Goal: Task Accomplishment & Management: Manage account settings

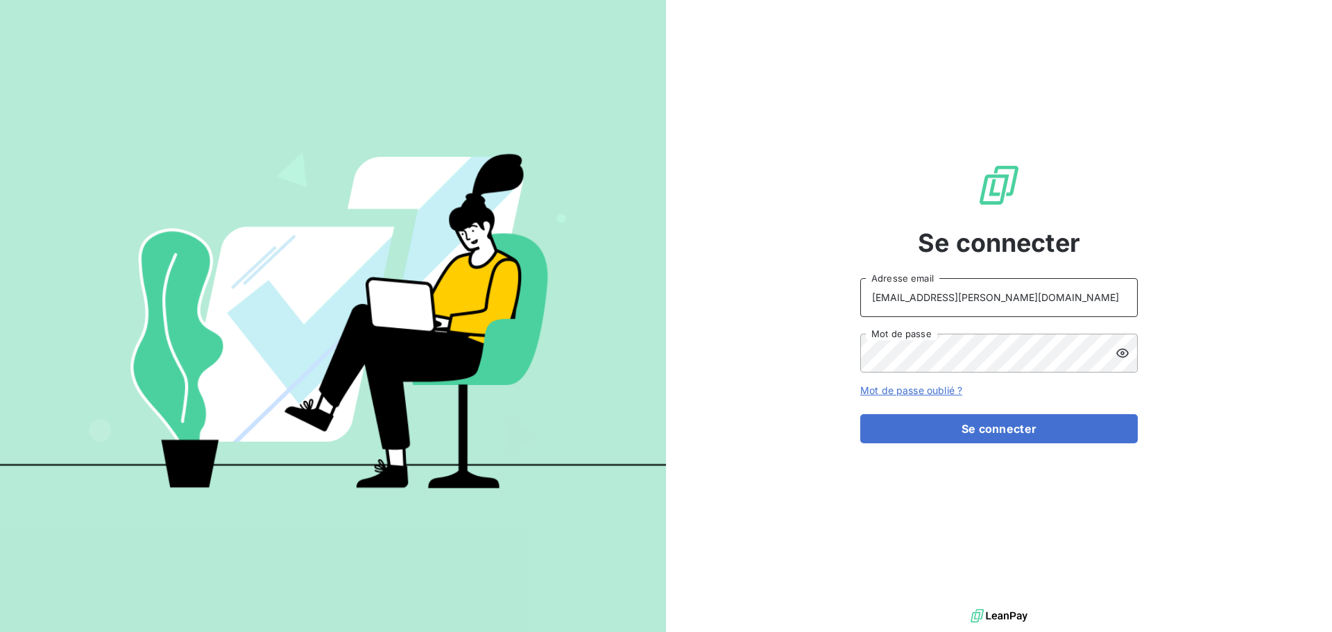
click at [1021, 287] on input "[EMAIL_ADDRESS][PERSON_NAME][DOMAIN_NAME]" at bounding box center [999, 297] width 278 height 39
type input "[EMAIL_ADDRESS][PERSON_NAME][DOMAIN_NAME]"
click at [990, 441] on button "Se connecter" at bounding box center [999, 428] width 278 height 29
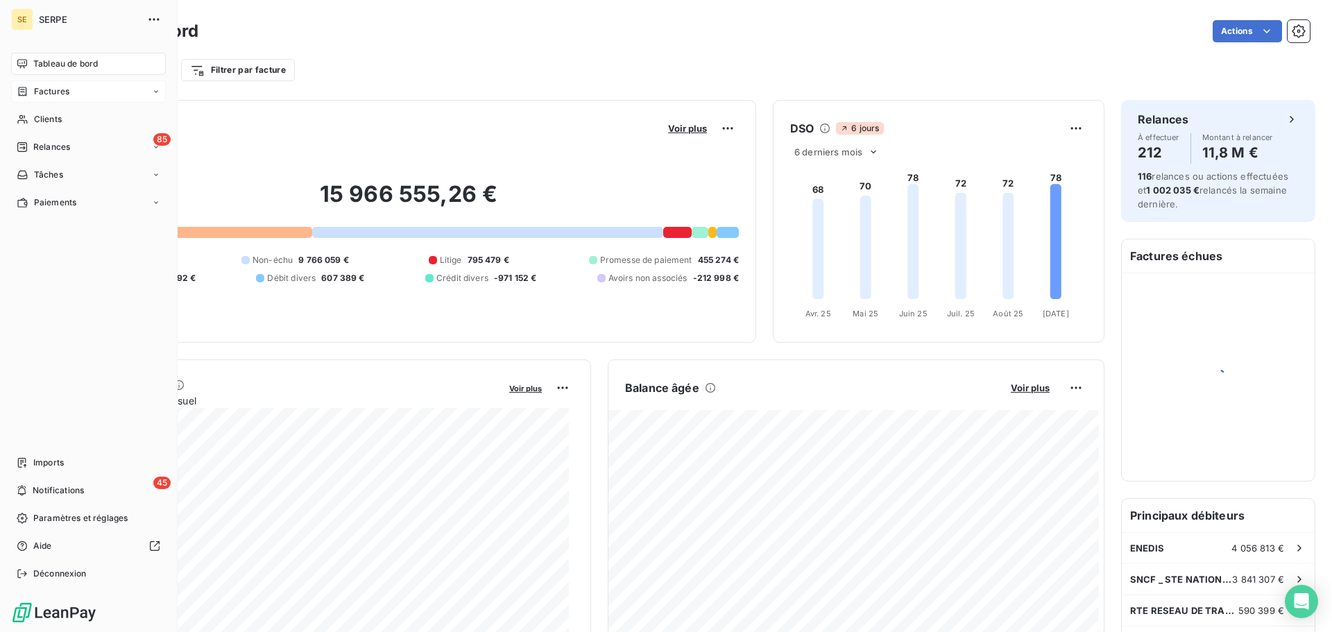
click at [79, 92] on div "Factures" at bounding box center [88, 91] width 155 height 22
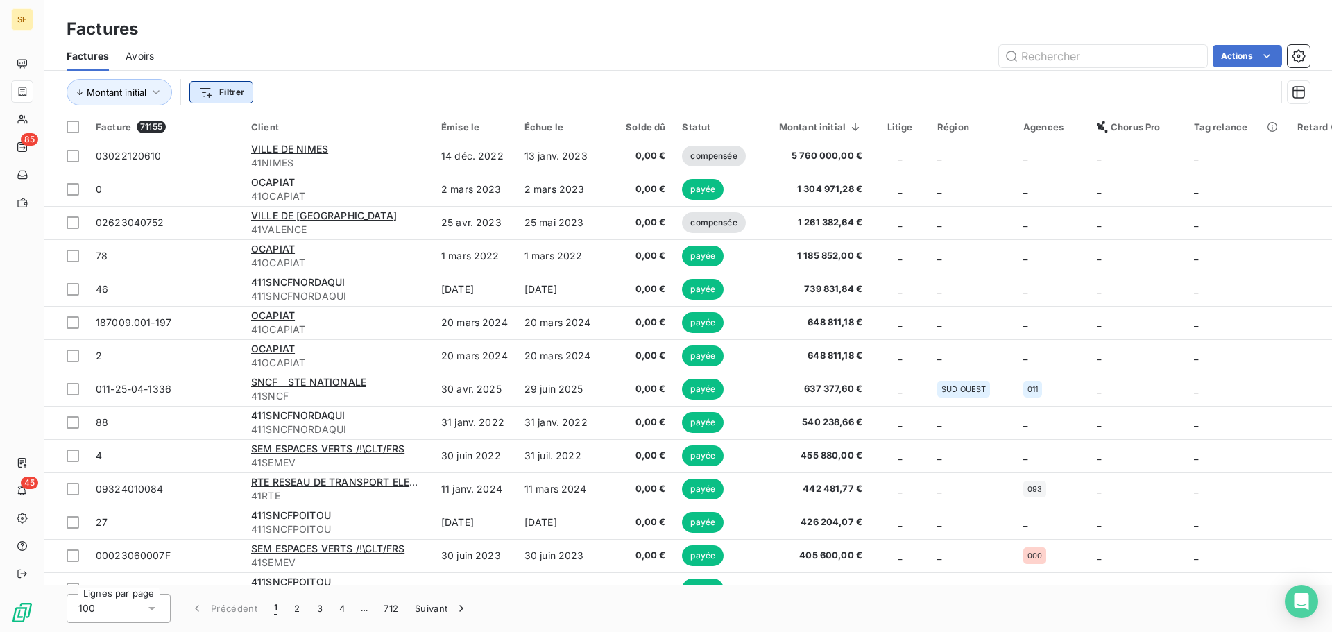
click at [230, 99] on html "SE 85 45 Factures Factures Avoirs Actions Montant initial Filtrer Facture 71155…" at bounding box center [666, 316] width 1332 height 632
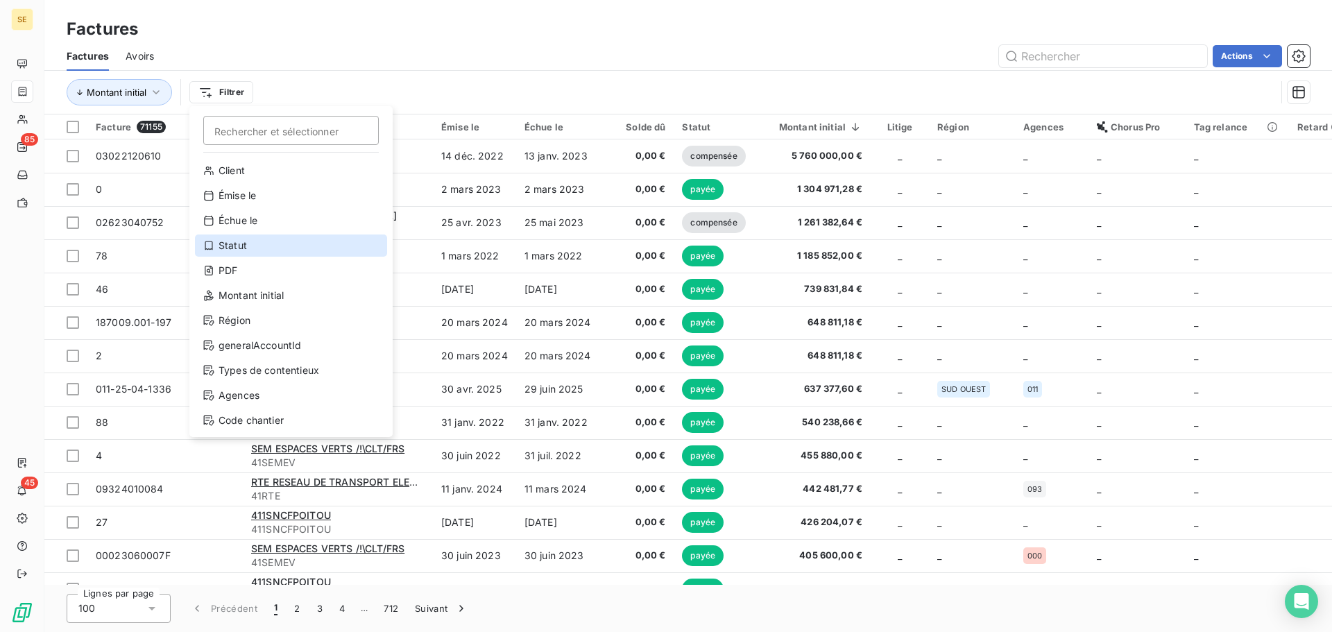
click at [255, 239] on div "Statut" at bounding box center [291, 245] width 192 height 22
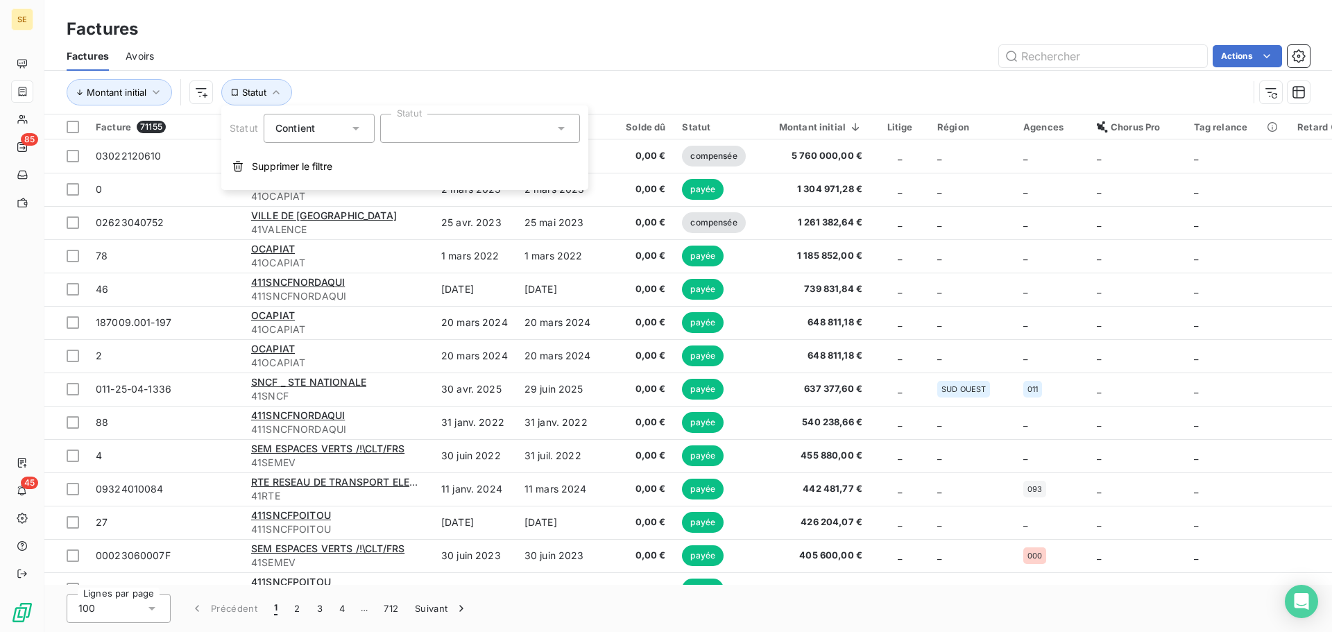
click at [430, 121] on div at bounding box center [480, 128] width 200 height 29
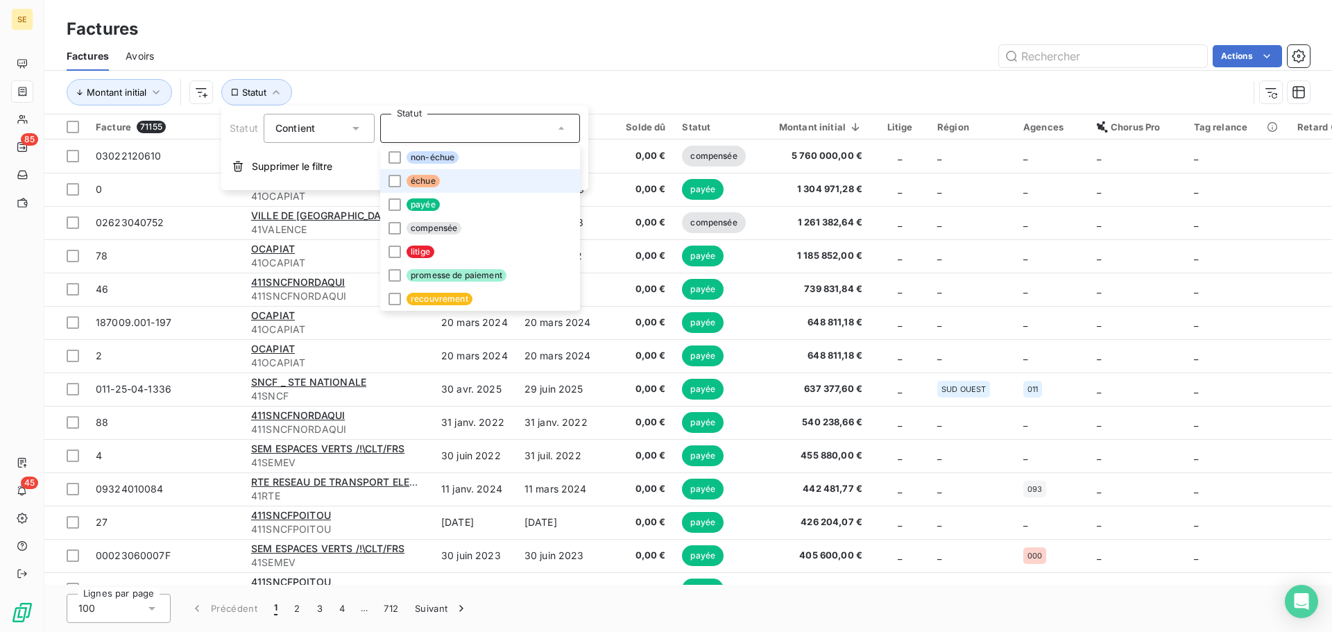
click at [429, 181] on span "échue" at bounding box center [423, 181] width 33 height 12
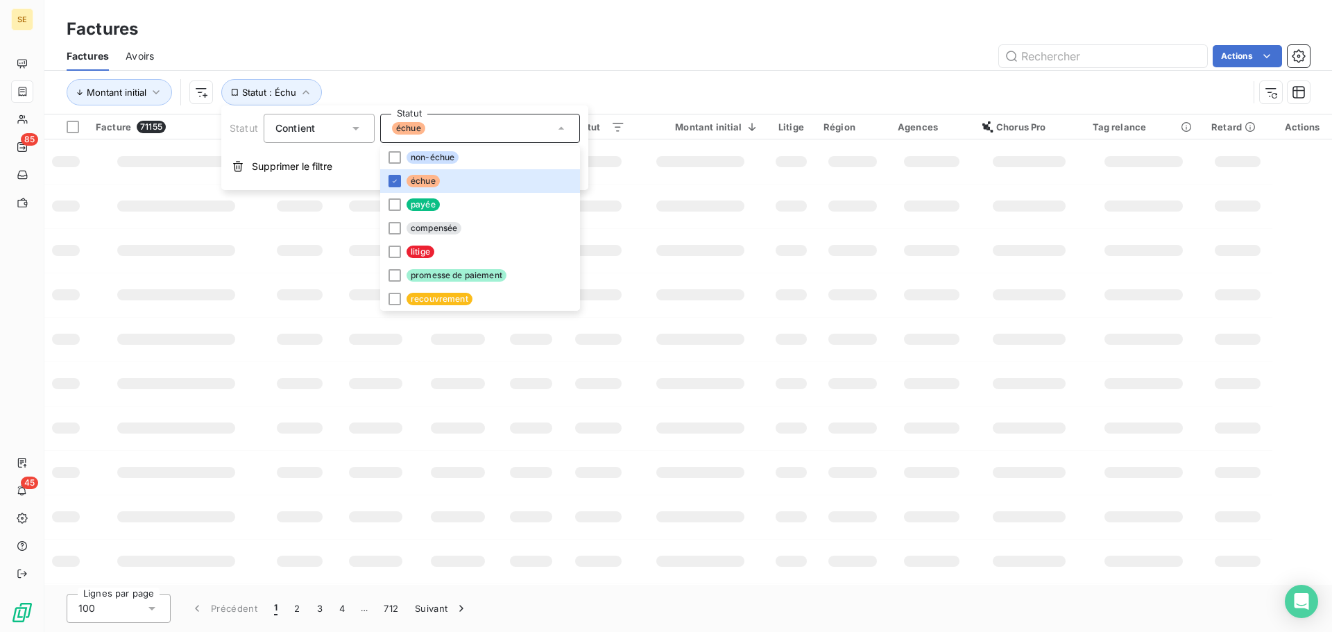
click at [436, 75] on div "Montant initial Statut : Échu" at bounding box center [688, 92] width 1243 height 43
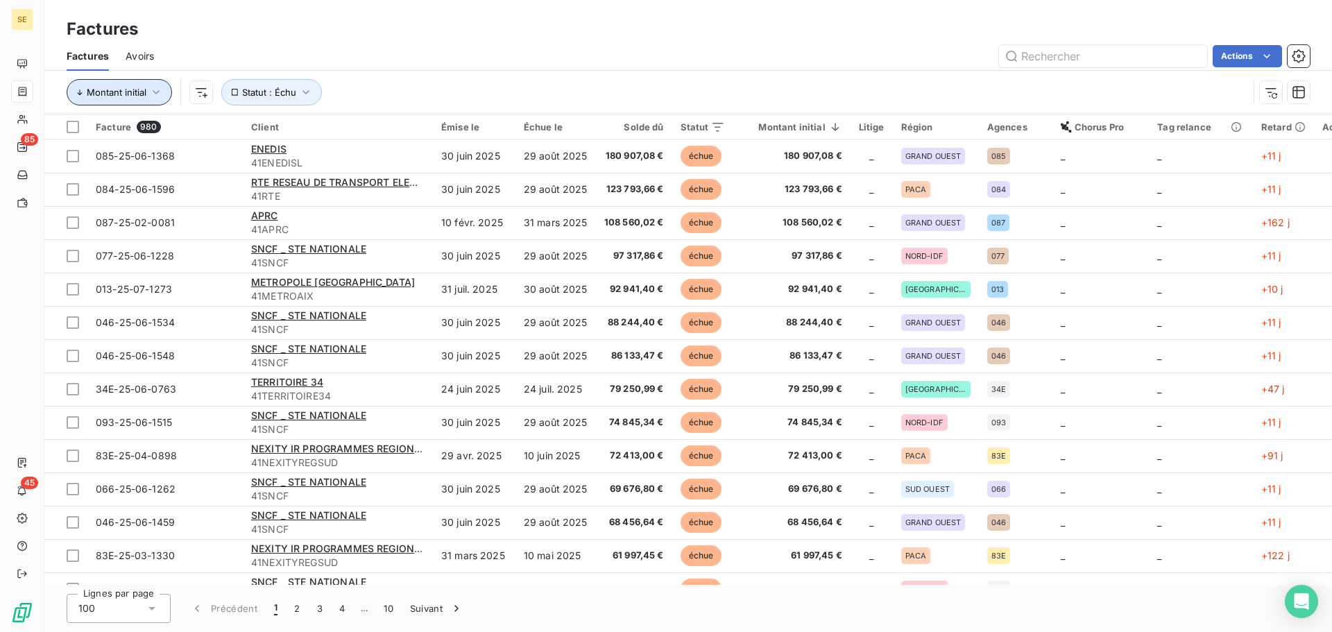
click at [134, 87] on span "Montant initial" at bounding box center [117, 92] width 60 height 11
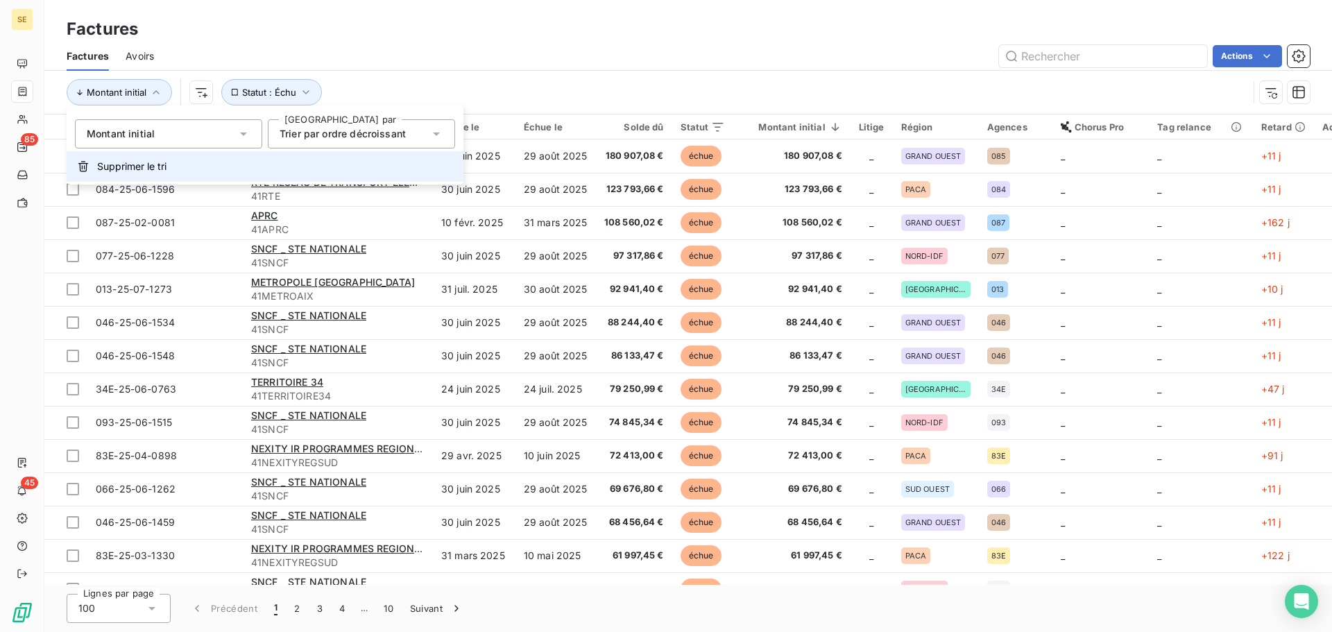
click at [129, 170] on span "Supprimer le tri" at bounding box center [131, 167] width 69 height 14
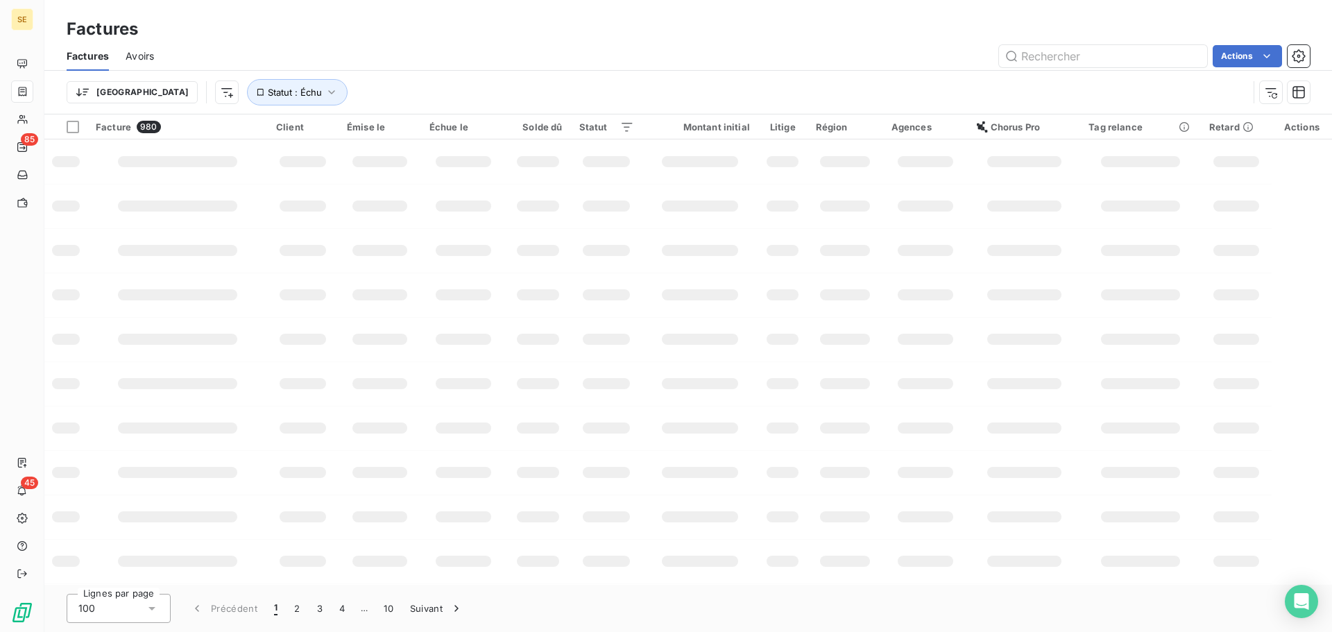
click at [520, 62] on div "Actions" at bounding box center [740, 56] width 1139 height 22
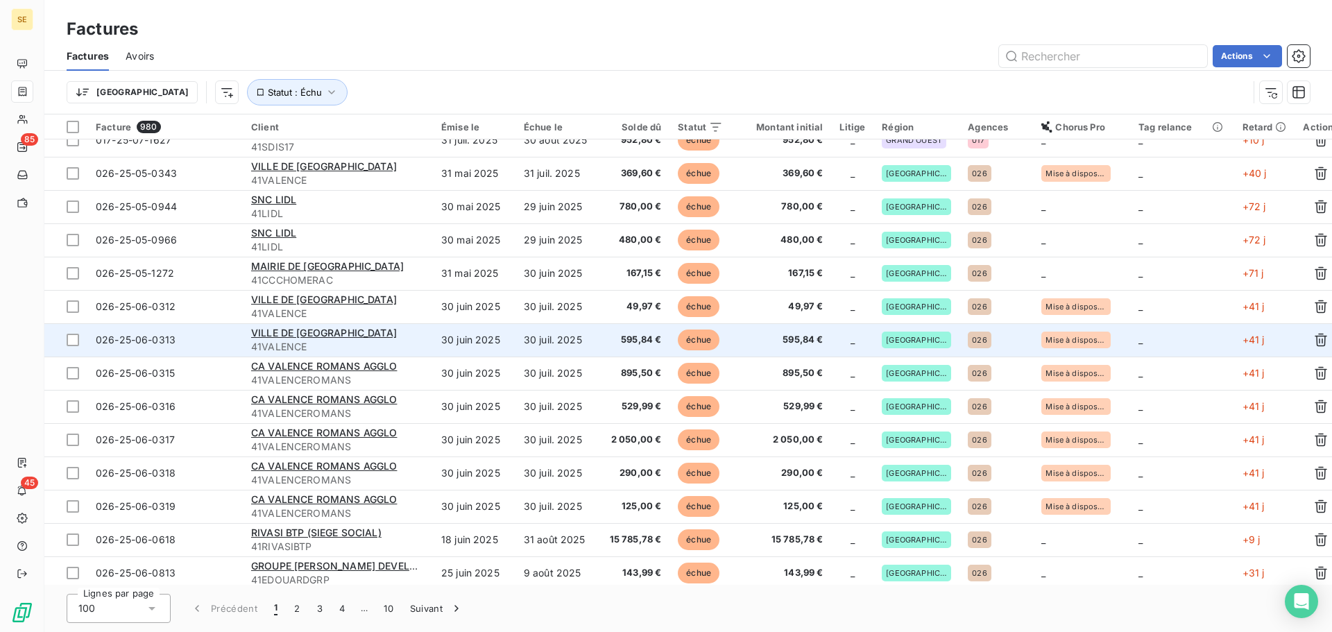
scroll to position [2891, 0]
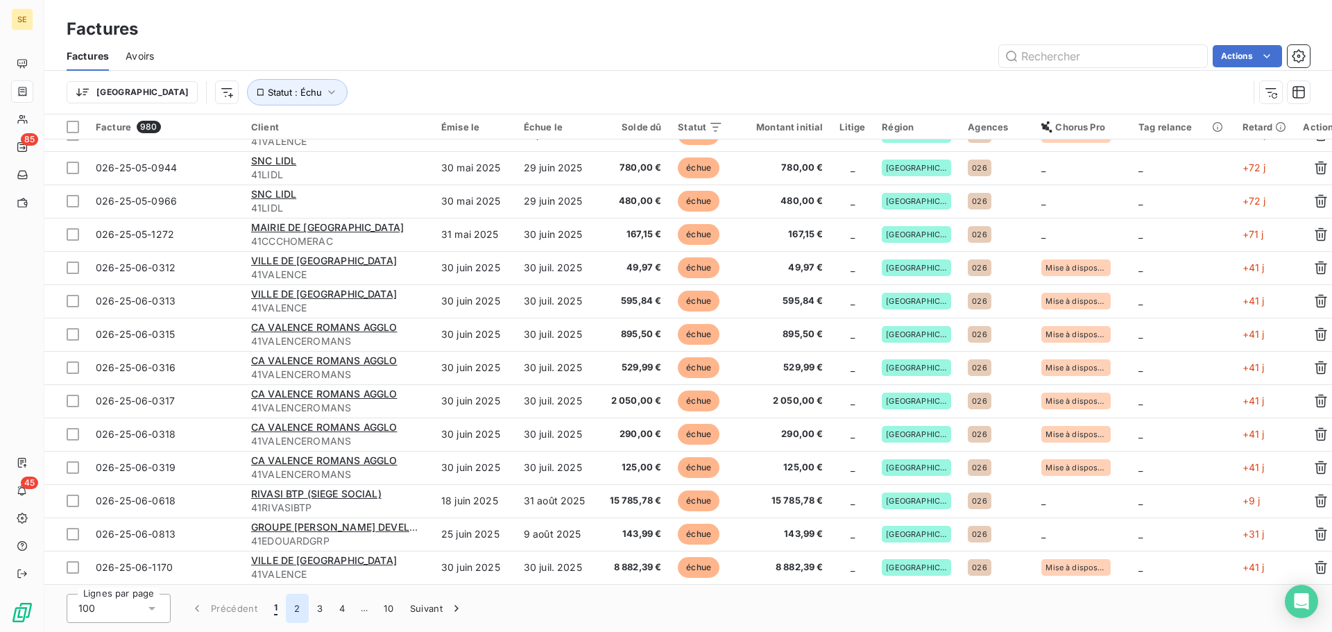
click at [293, 609] on button "2" at bounding box center [297, 608] width 22 height 29
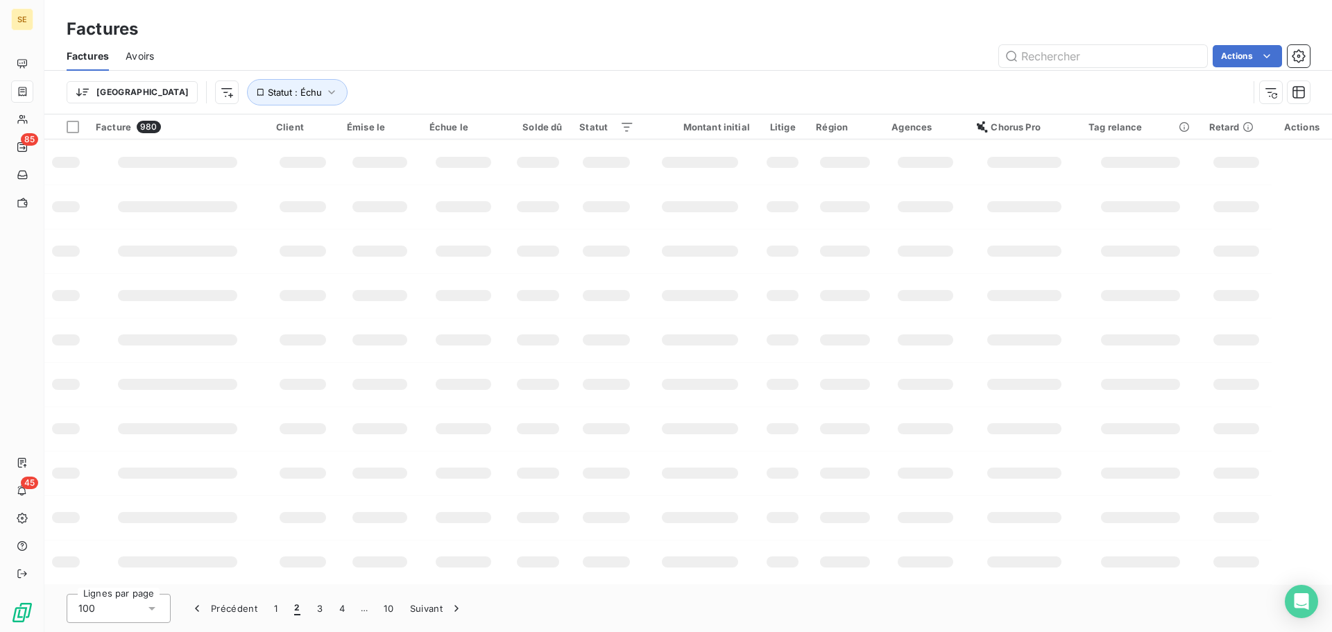
scroll to position [221, 0]
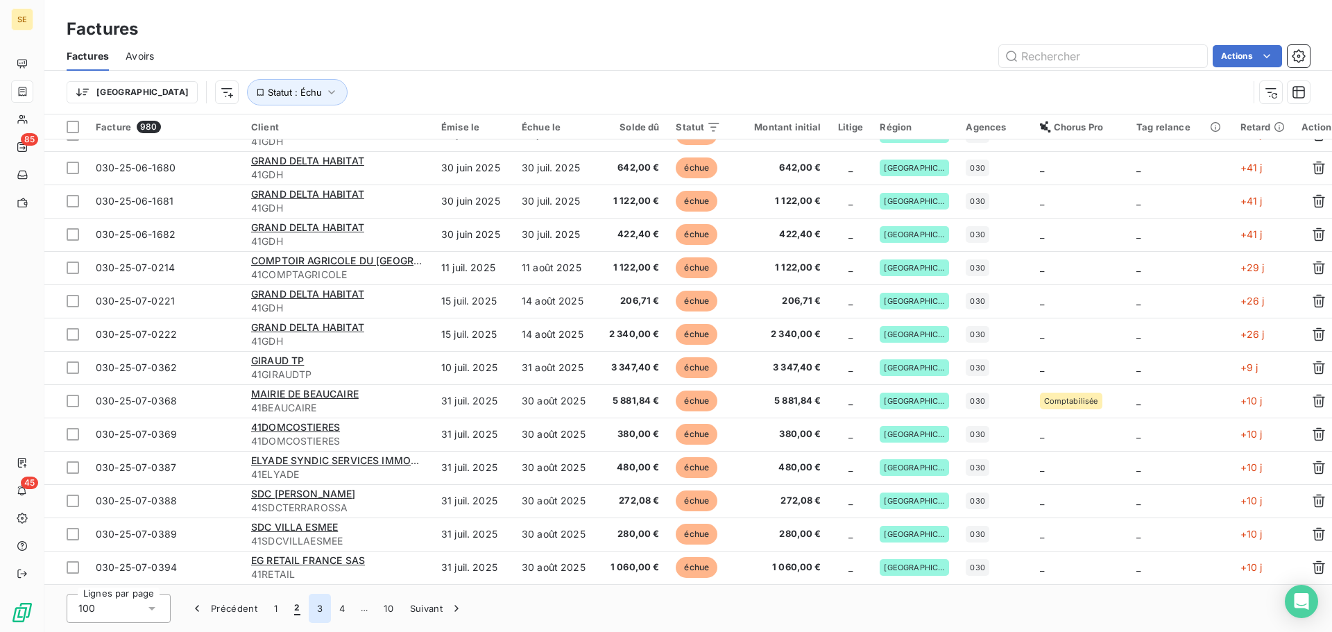
click at [321, 607] on button "3" at bounding box center [320, 608] width 22 height 29
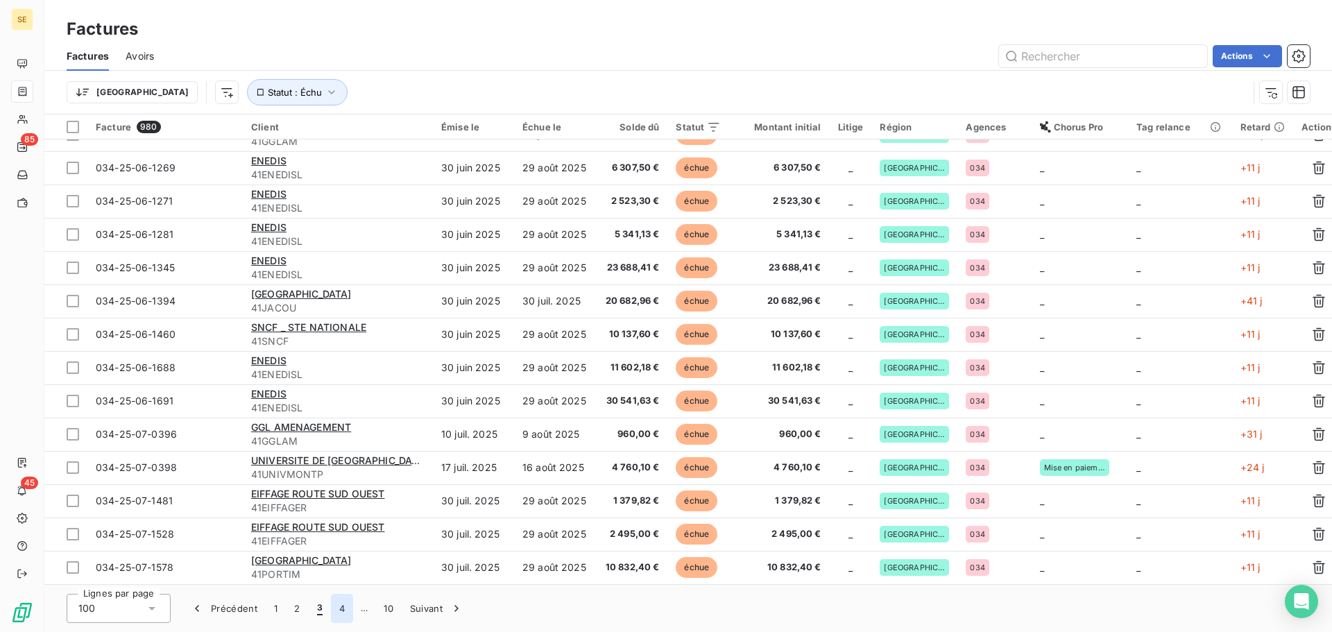
click at [343, 606] on button "4" at bounding box center [342, 608] width 22 height 29
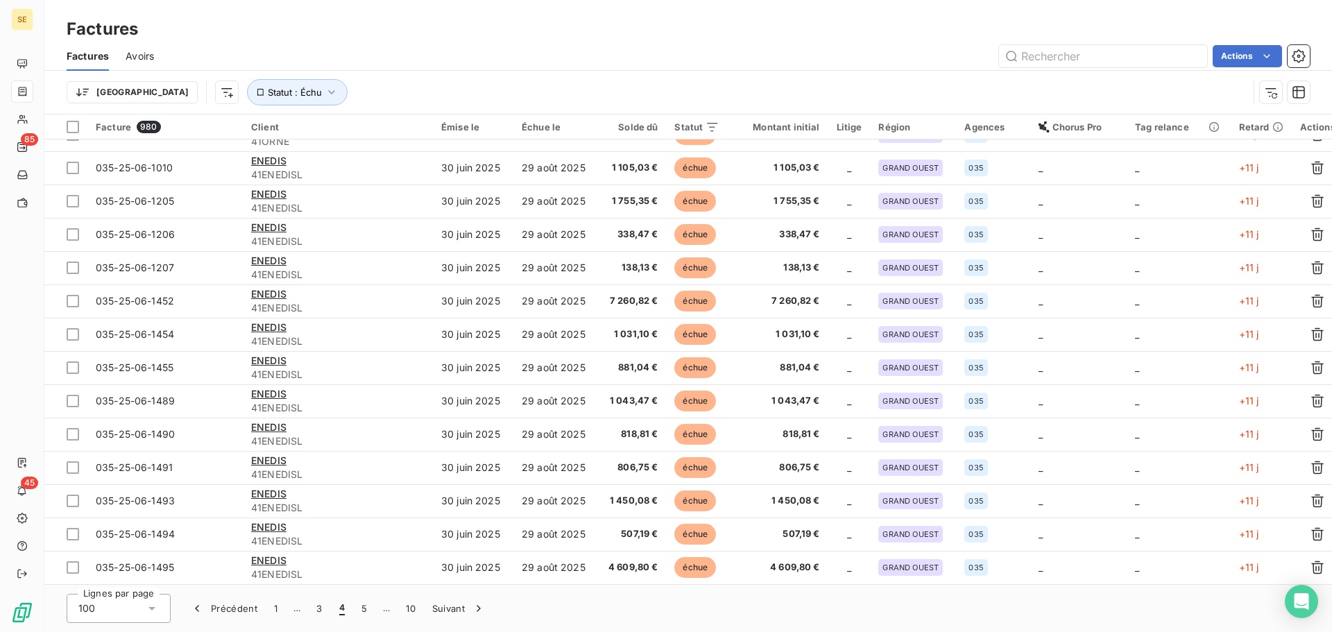
scroll to position [2891, 0]
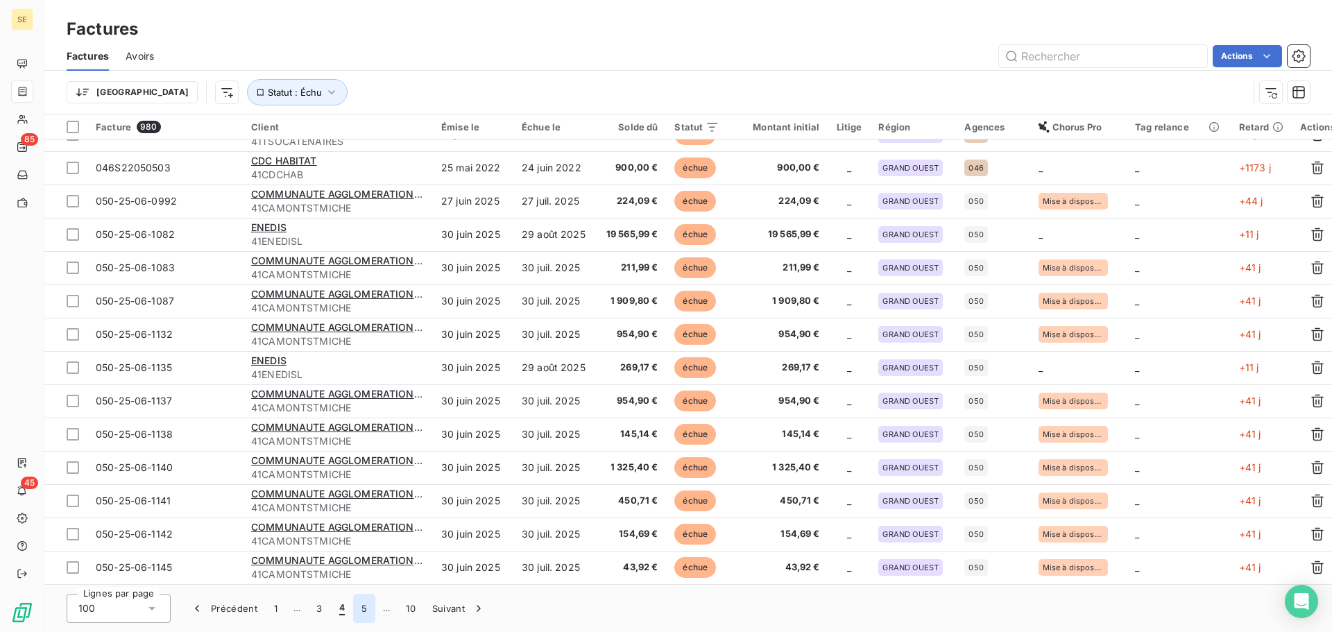
click at [365, 608] on button "5" at bounding box center [364, 608] width 22 height 29
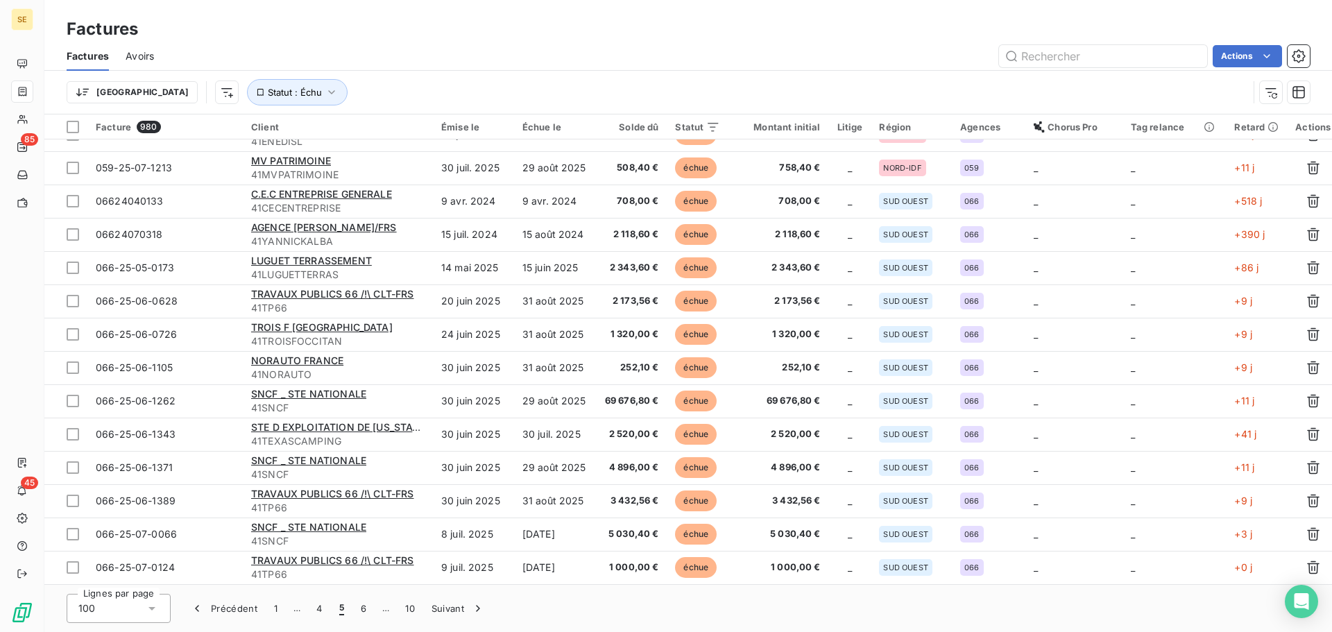
scroll to position [1596, 0]
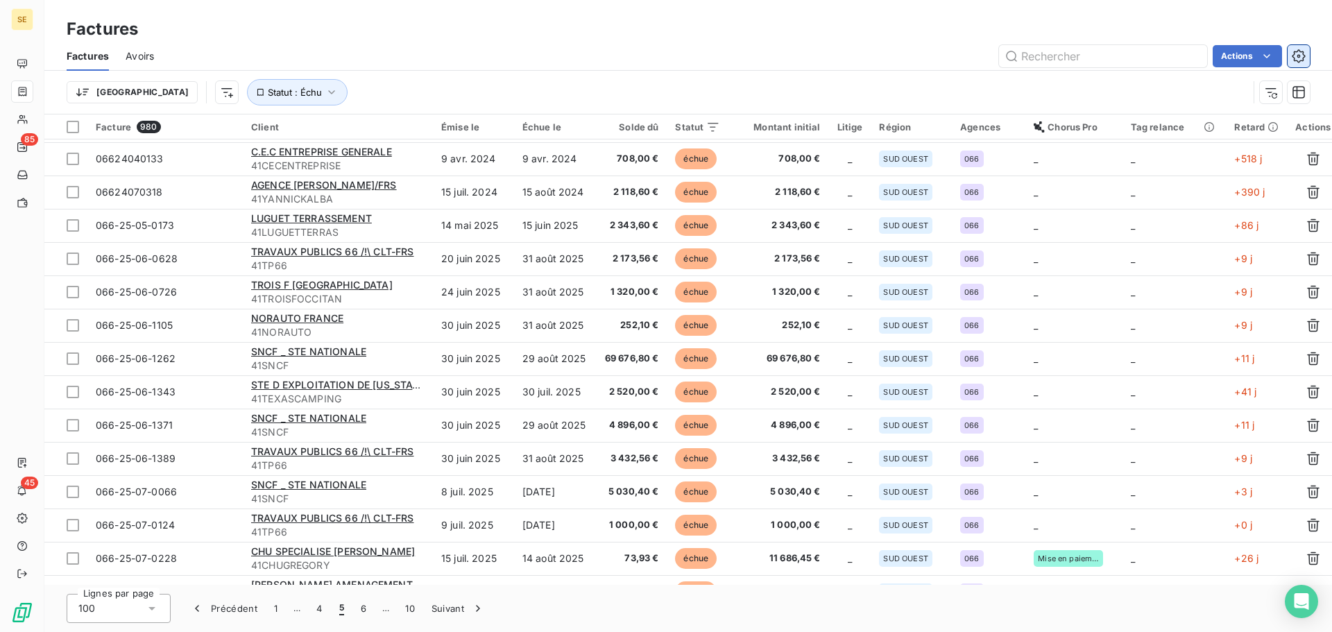
click at [1301, 51] on icon "button" at bounding box center [1299, 56] width 14 height 14
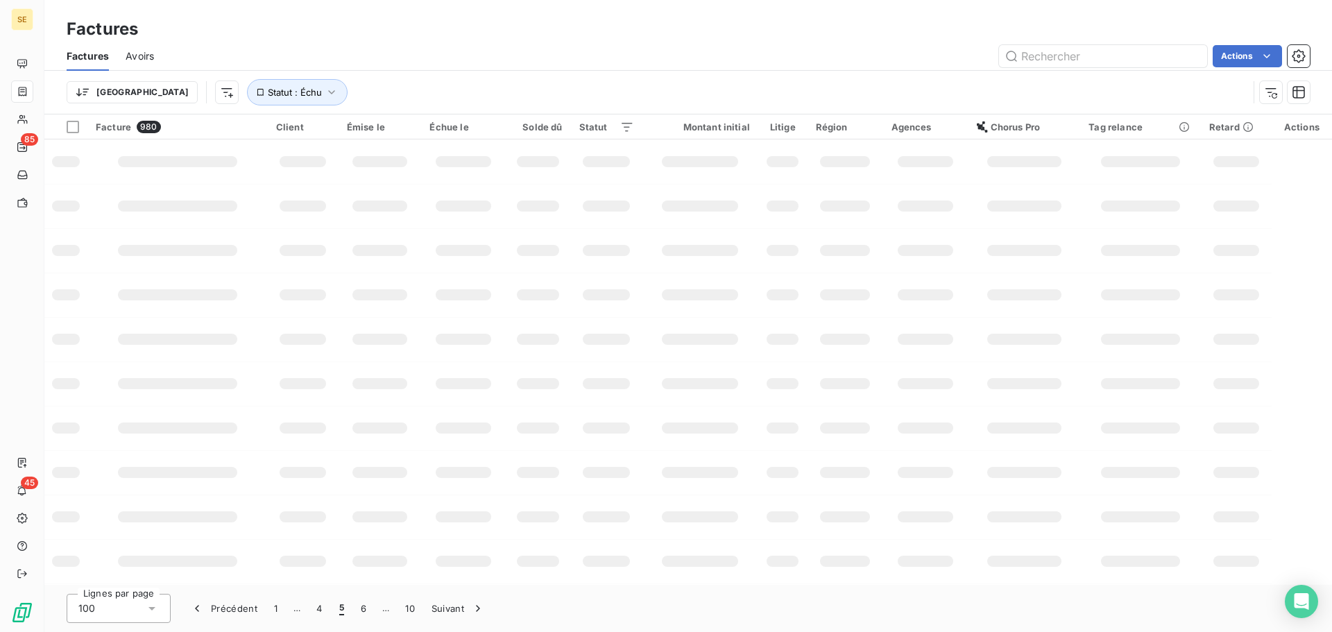
click at [468, 45] on div "Actions" at bounding box center [740, 56] width 1139 height 22
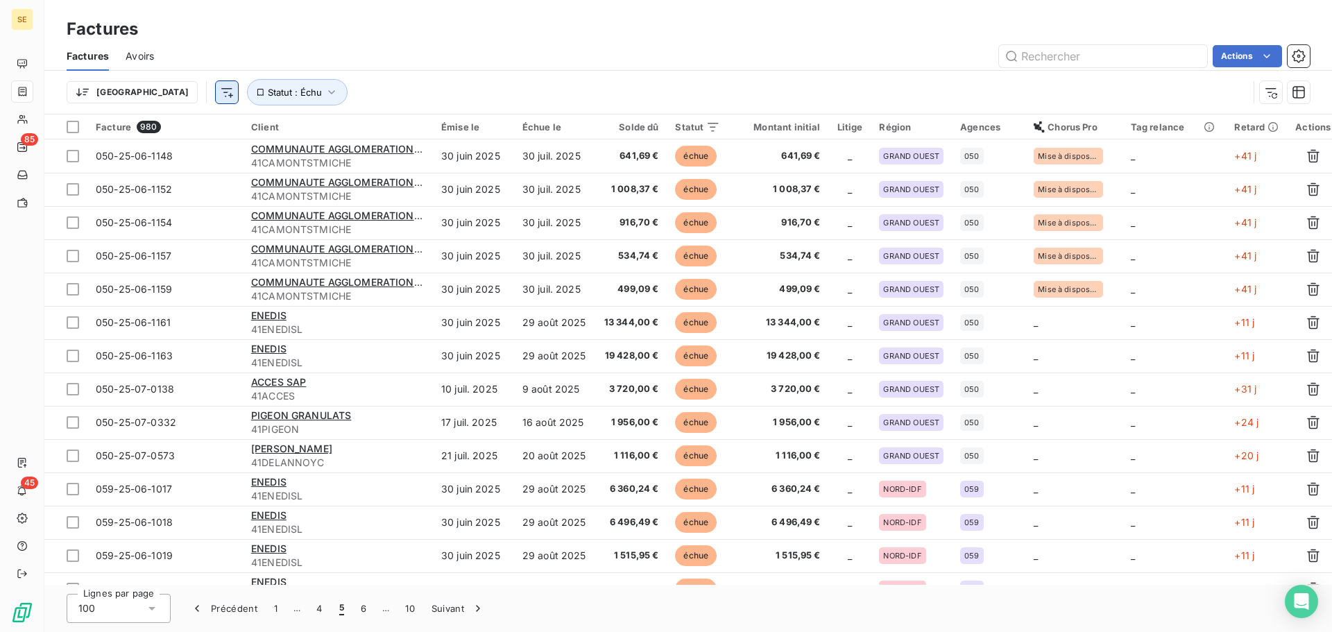
click at [159, 90] on html "SE 85 45 Factures Factures Avoirs Actions Trier Statut : Échu Facture 980 Clien…" at bounding box center [666, 316] width 1332 height 632
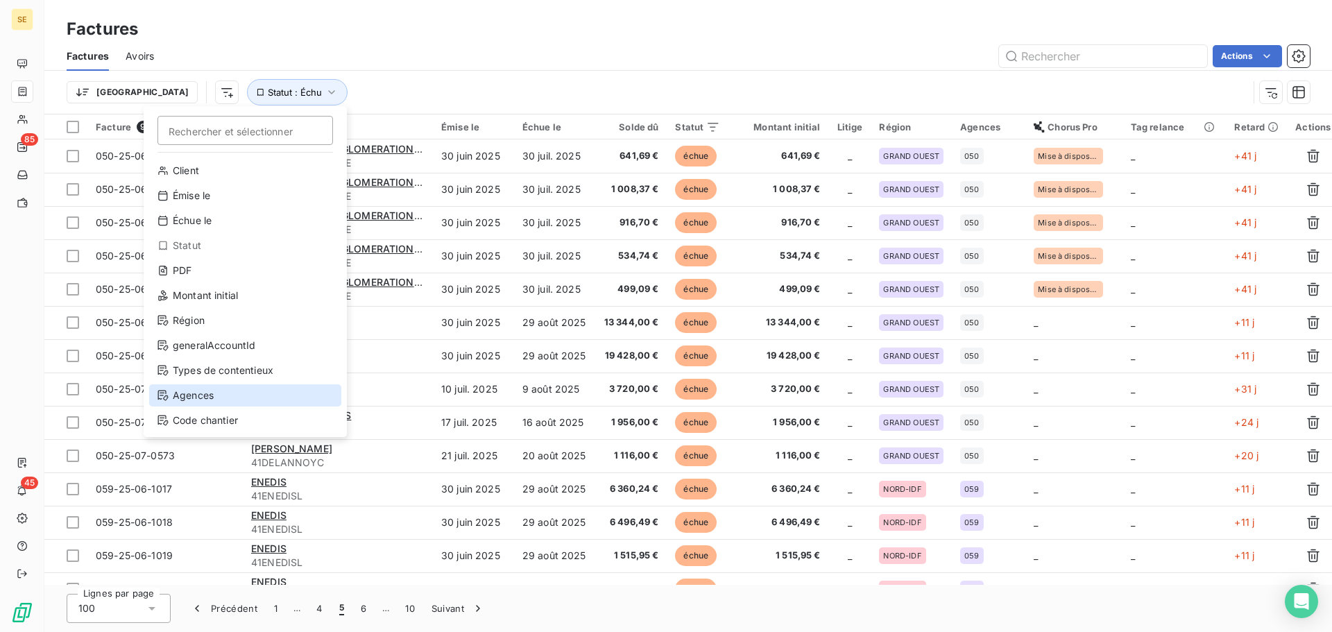
click at [261, 386] on div "Agences" at bounding box center [245, 395] width 192 height 22
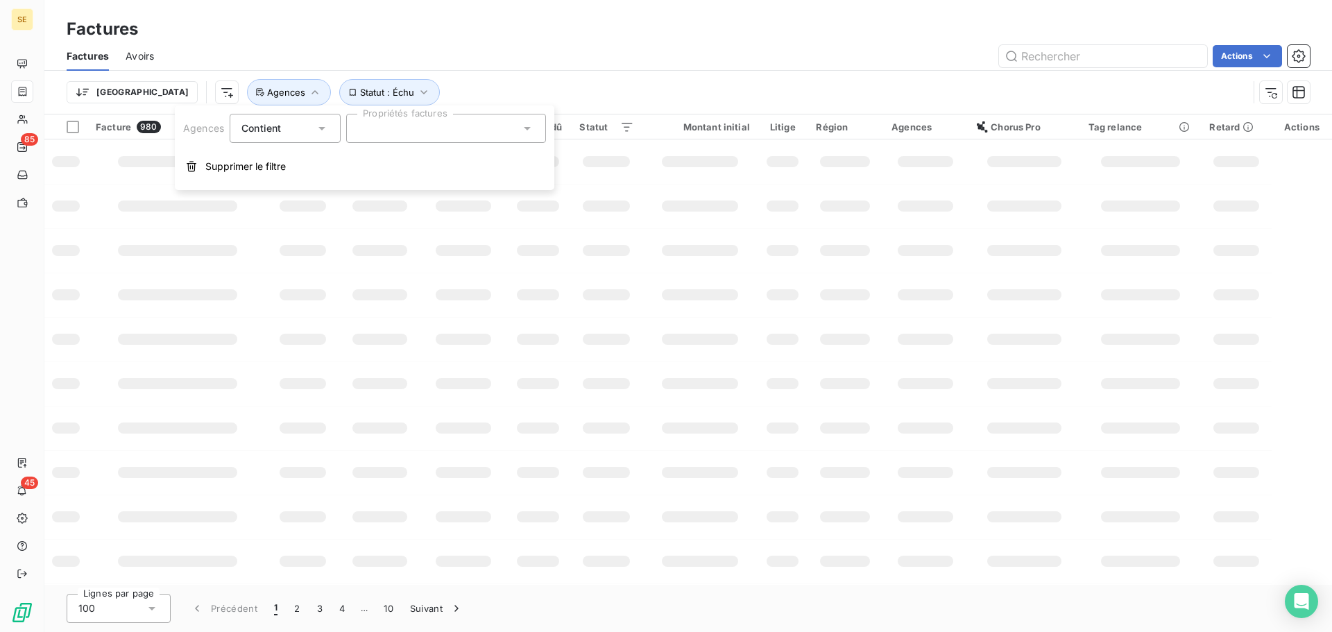
click at [438, 126] on div at bounding box center [446, 128] width 200 height 29
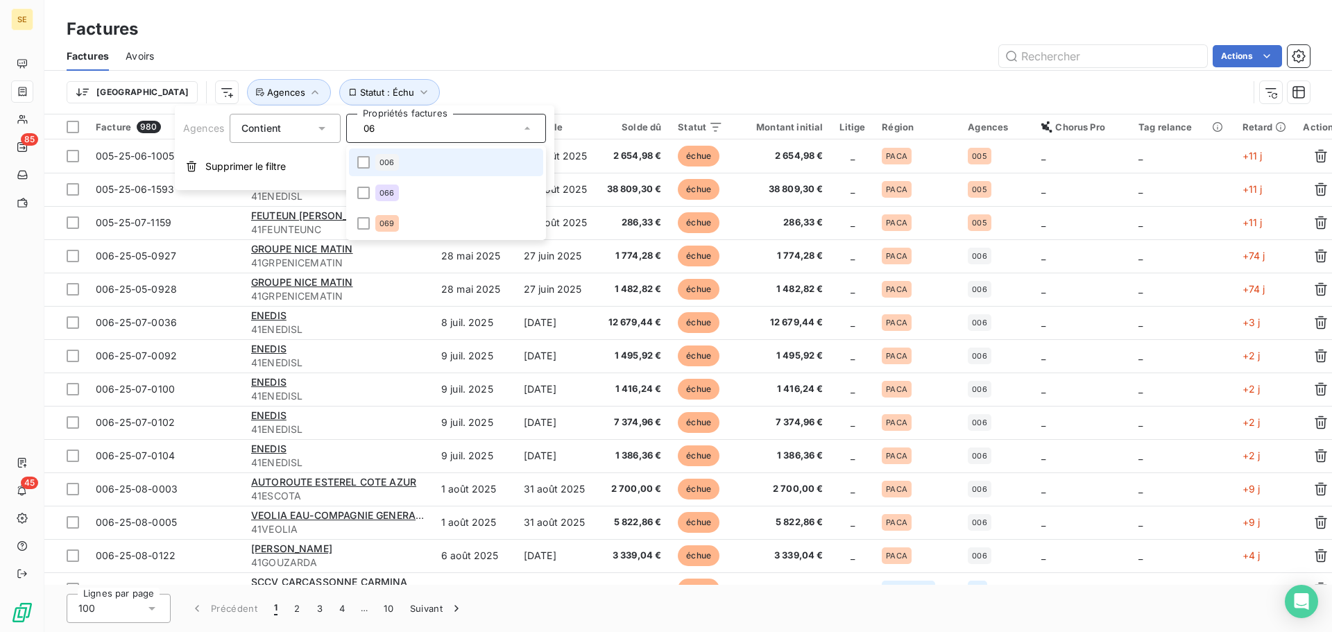
type input "066"
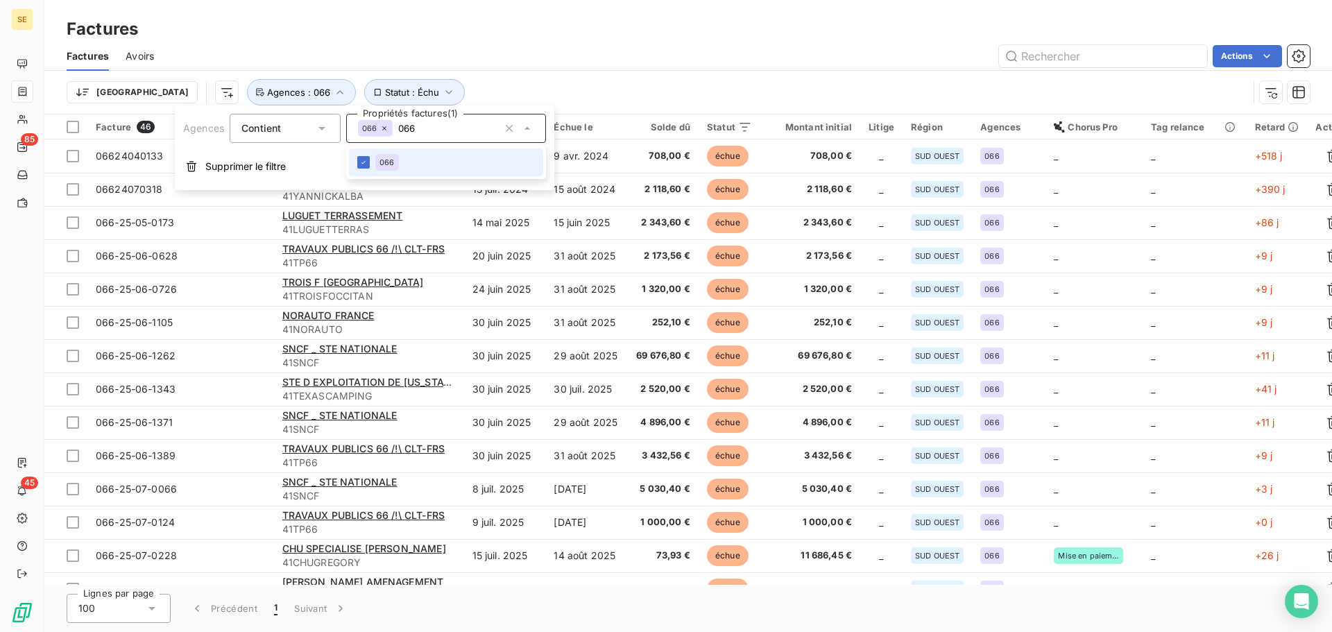
click at [580, 30] on div "Factures" at bounding box center [688, 29] width 1288 height 25
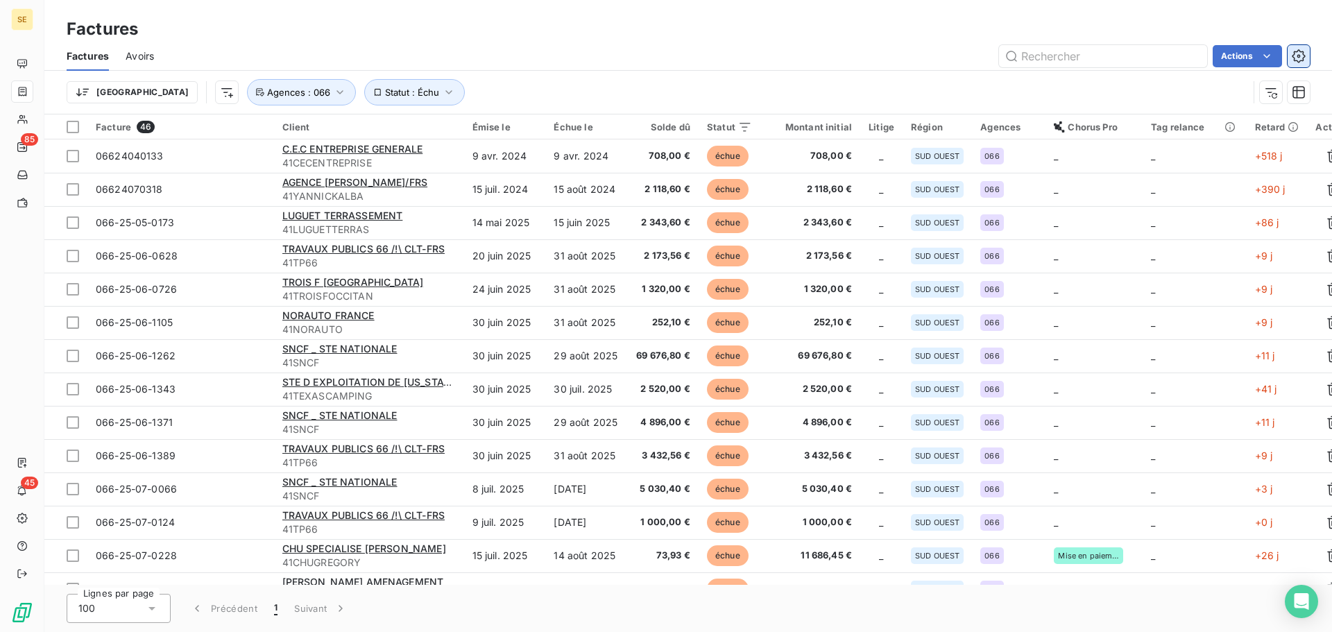
click at [1293, 53] on icon "button" at bounding box center [1299, 56] width 14 height 14
